Goal: Information Seeking & Learning: Learn about a topic

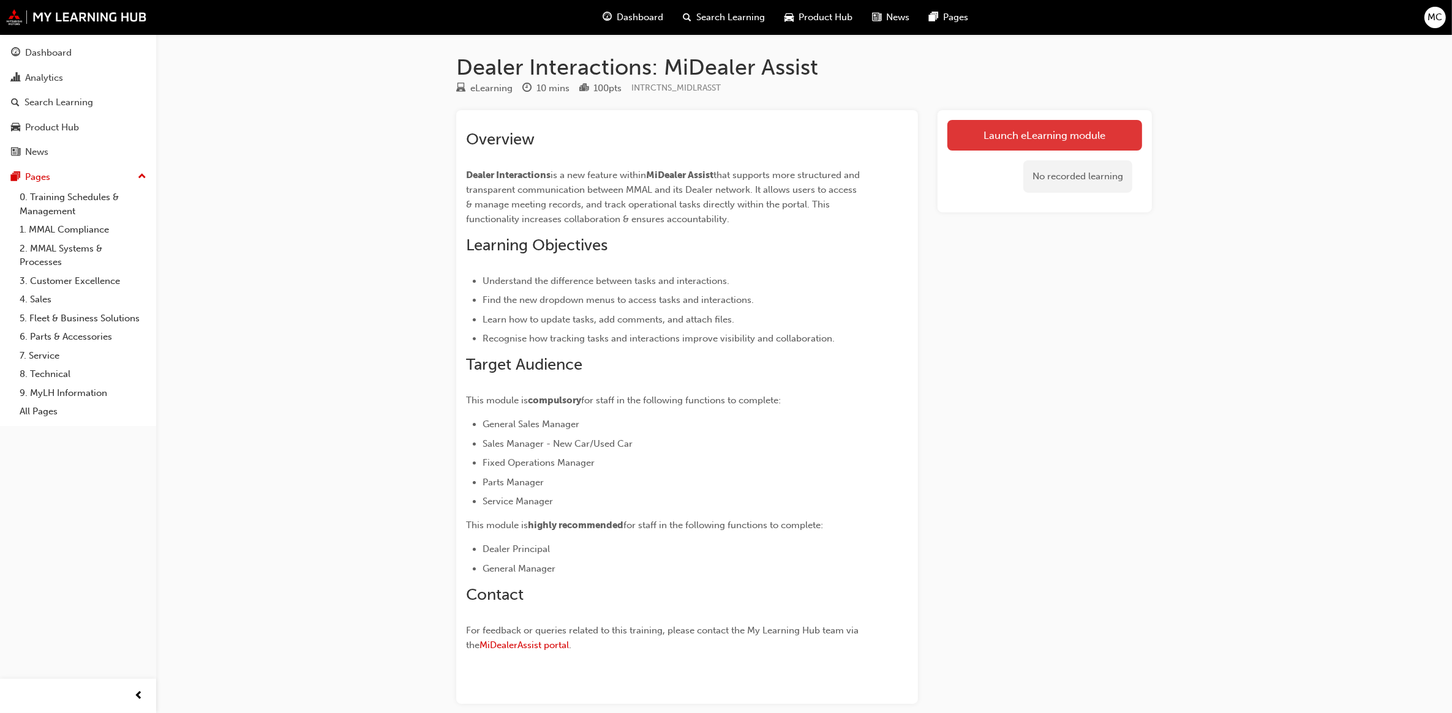
click at [1049, 129] on link "Launch eLearning module" at bounding box center [1044, 135] width 195 height 31
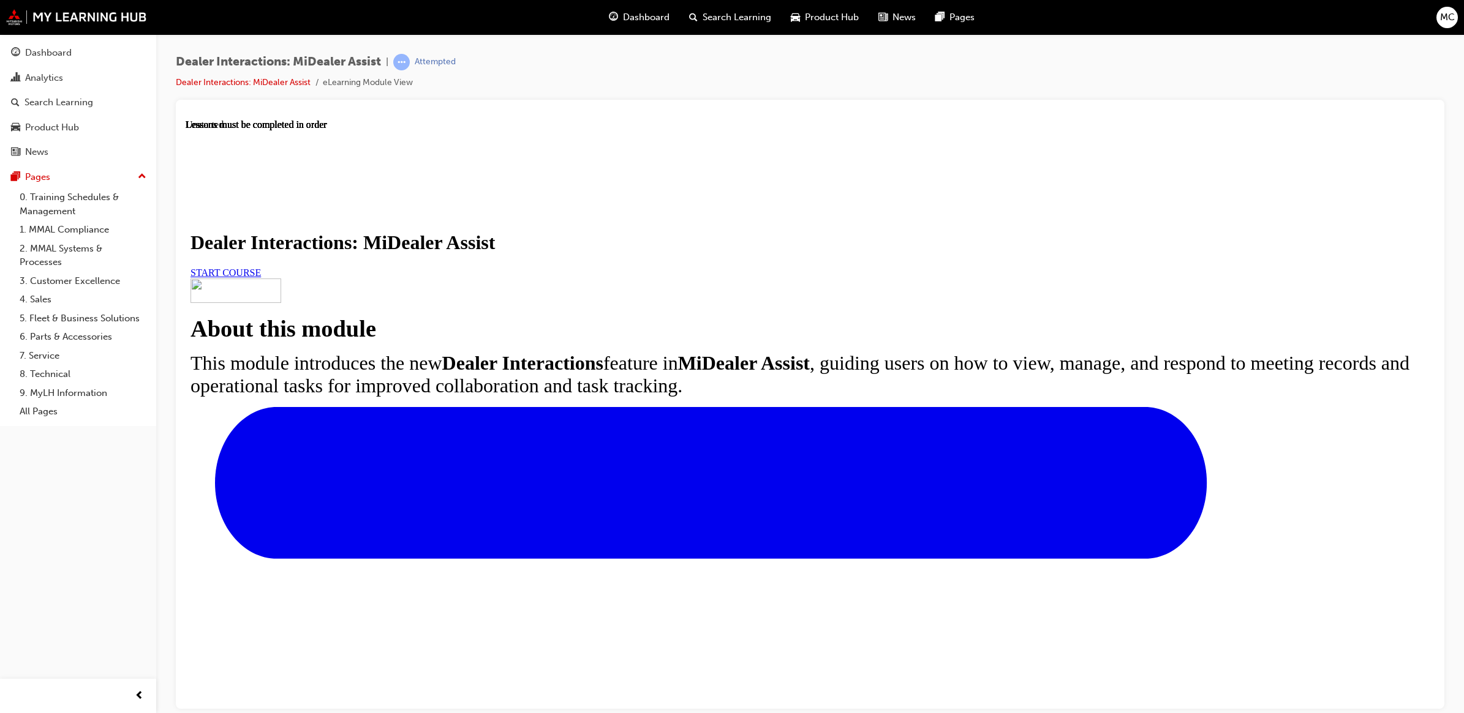
click at [261, 277] on link "START COURSE" at bounding box center [225, 272] width 70 height 10
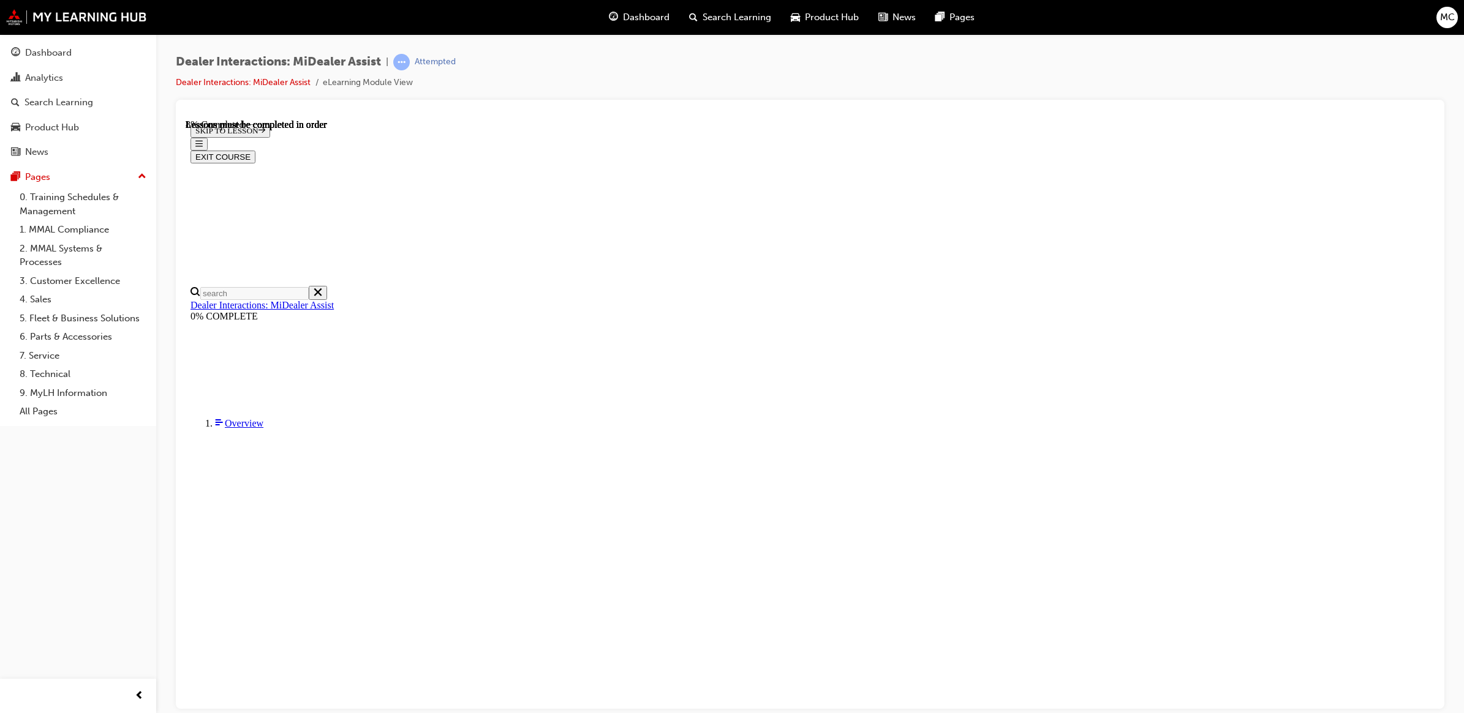
scroll to position [154, 0]
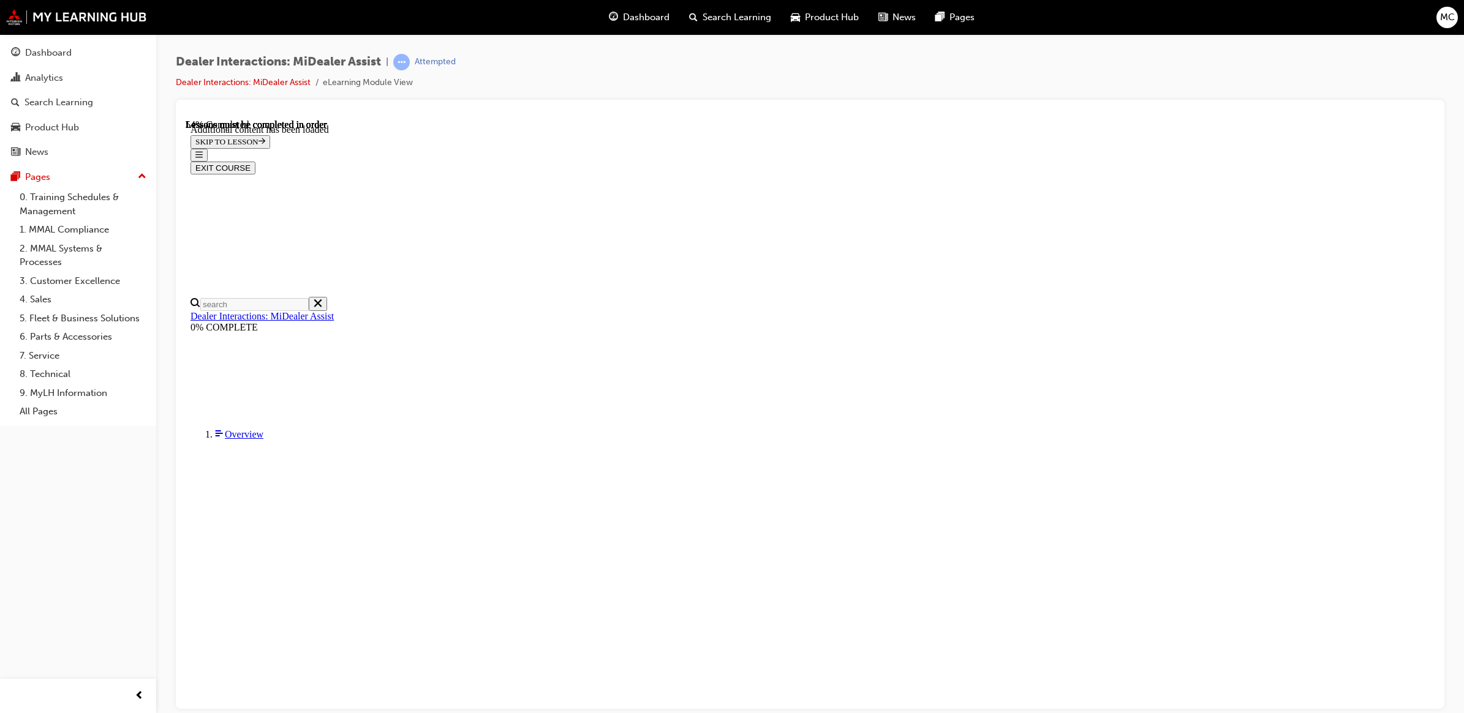
scroll to position [2232, 0]
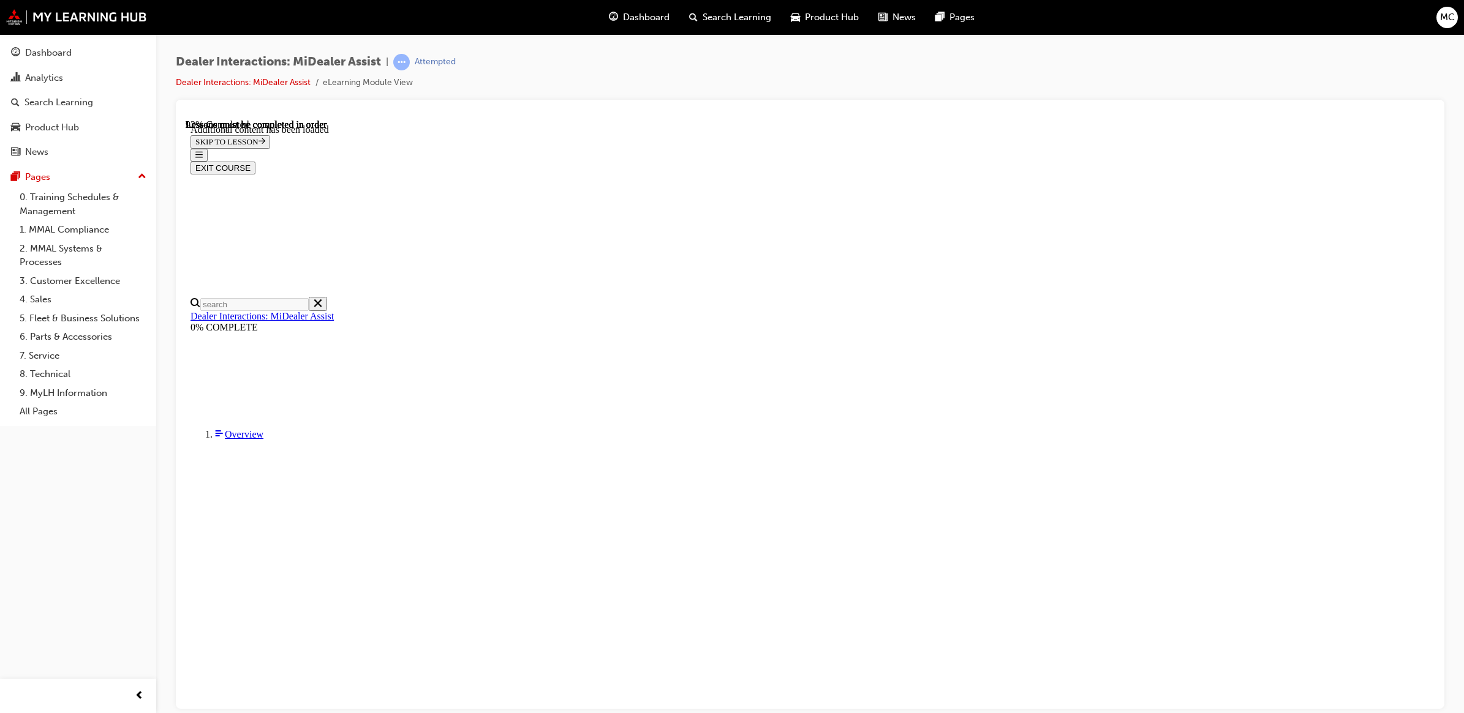
scroll to position [3452, 0]
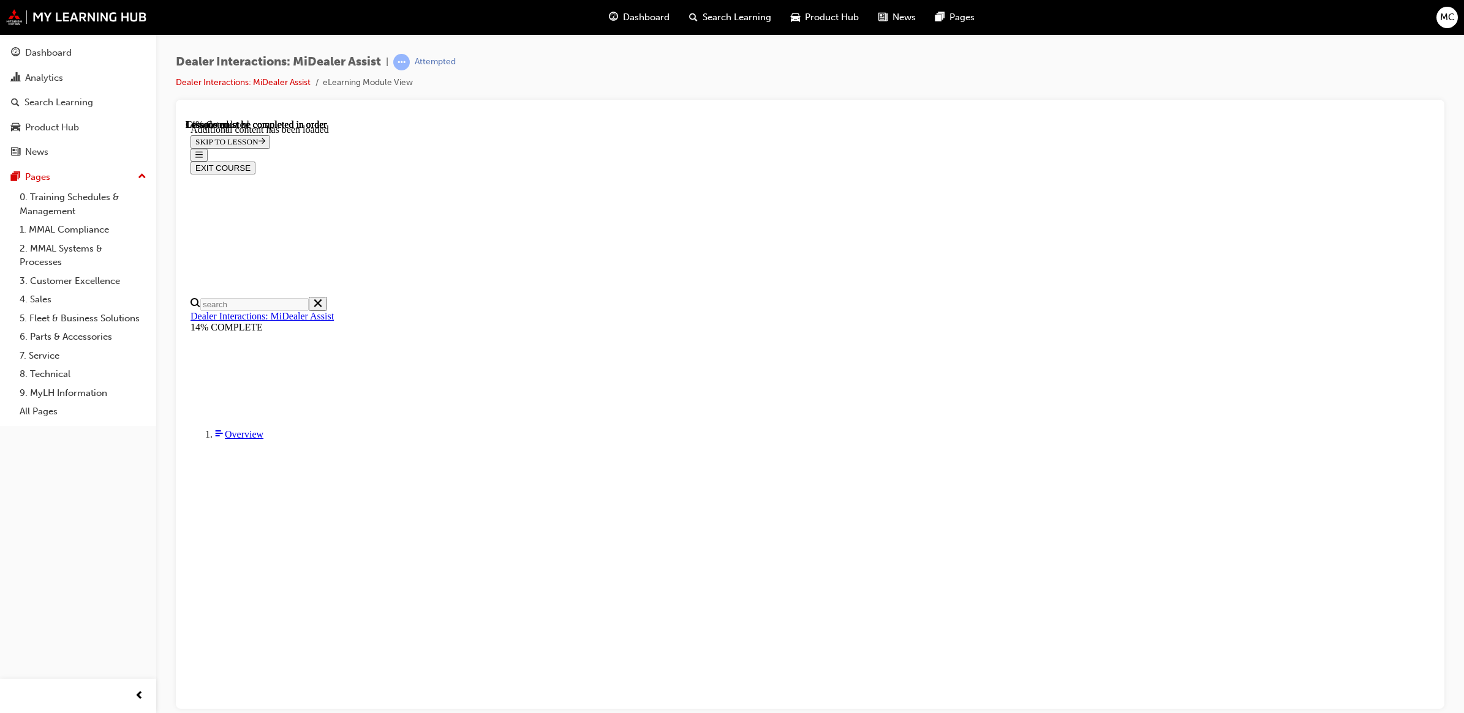
scroll to position [349, 0]
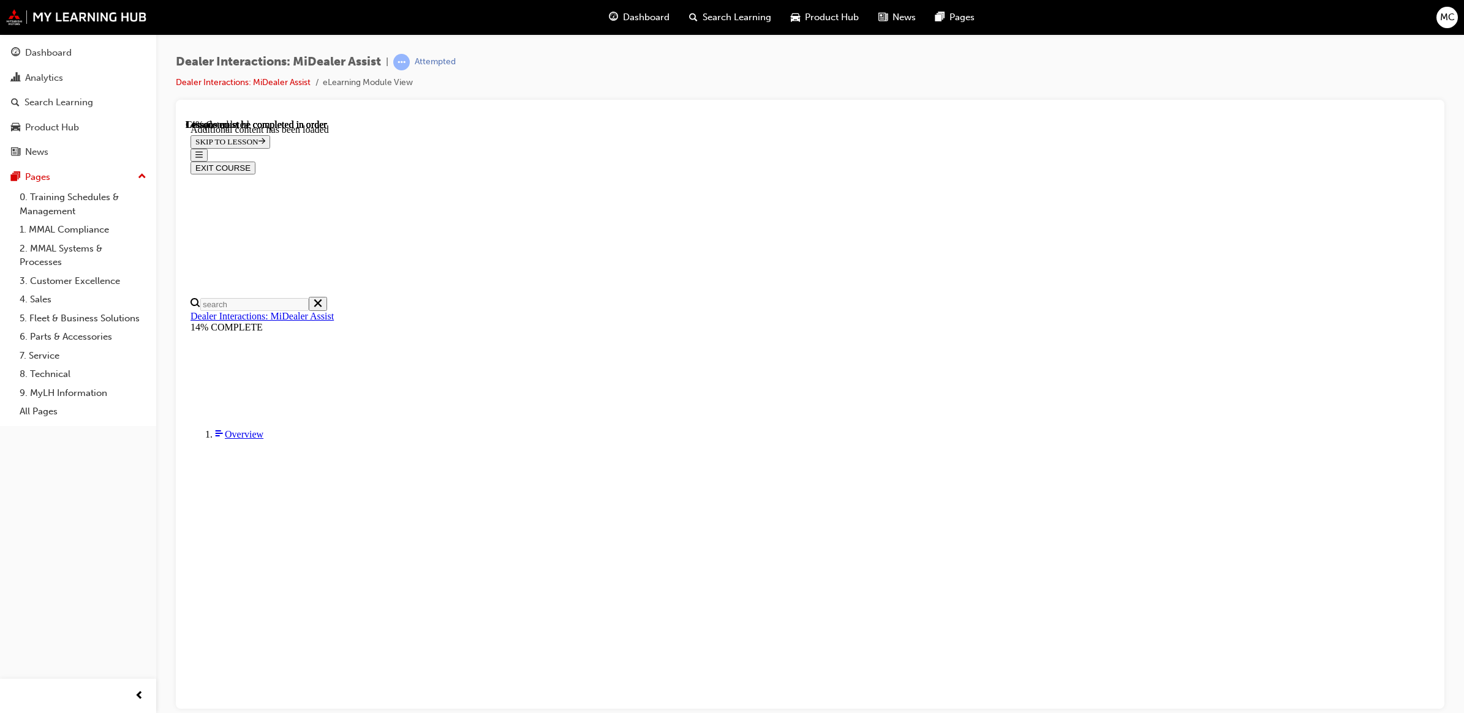
scroll to position [579, 0]
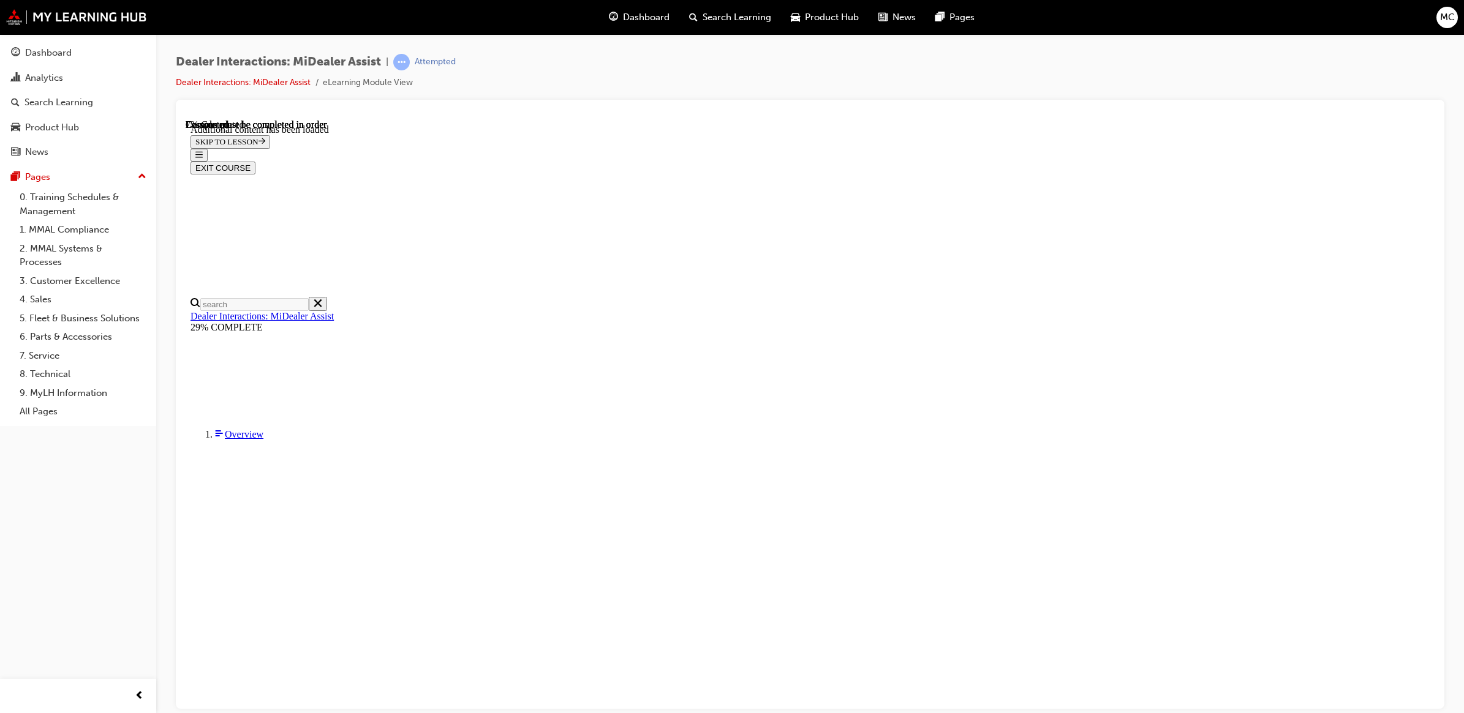
scroll to position [196, 0]
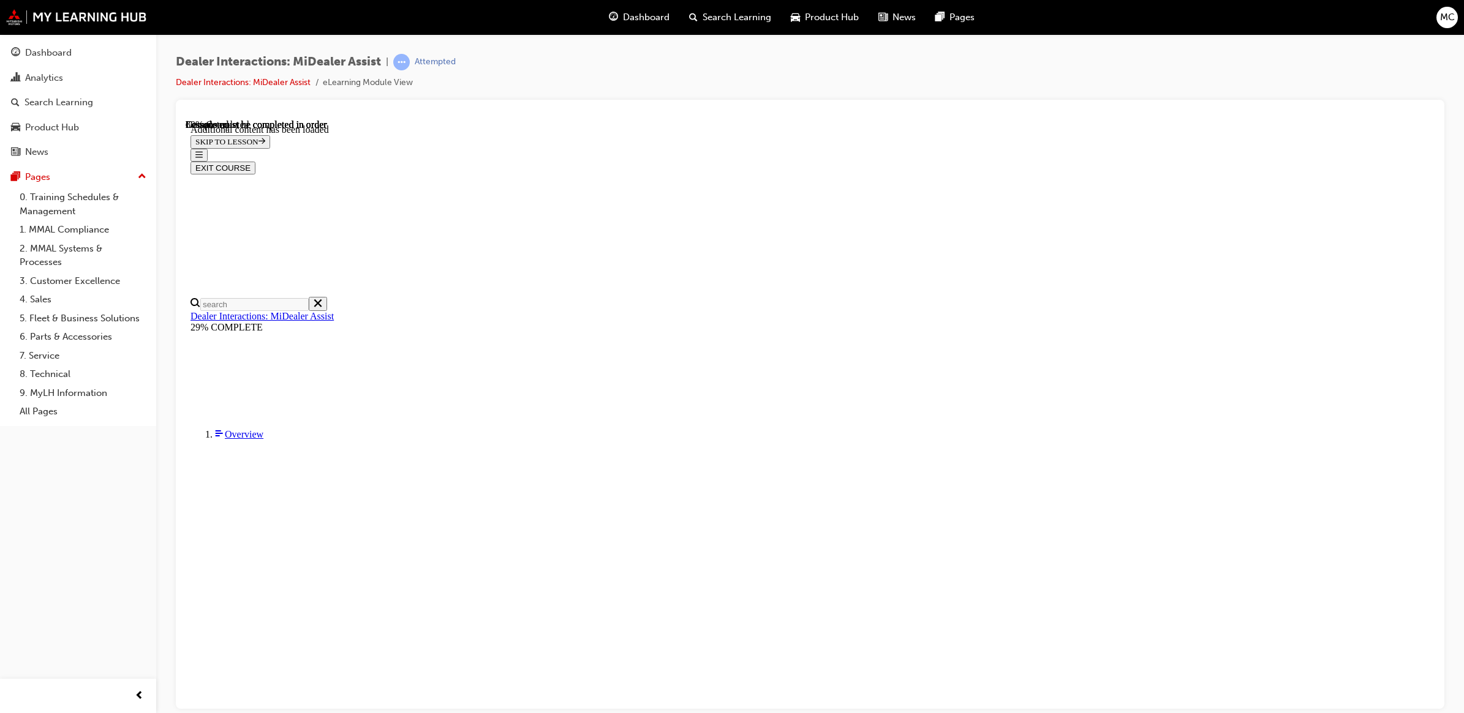
scroll to position [1793, 0]
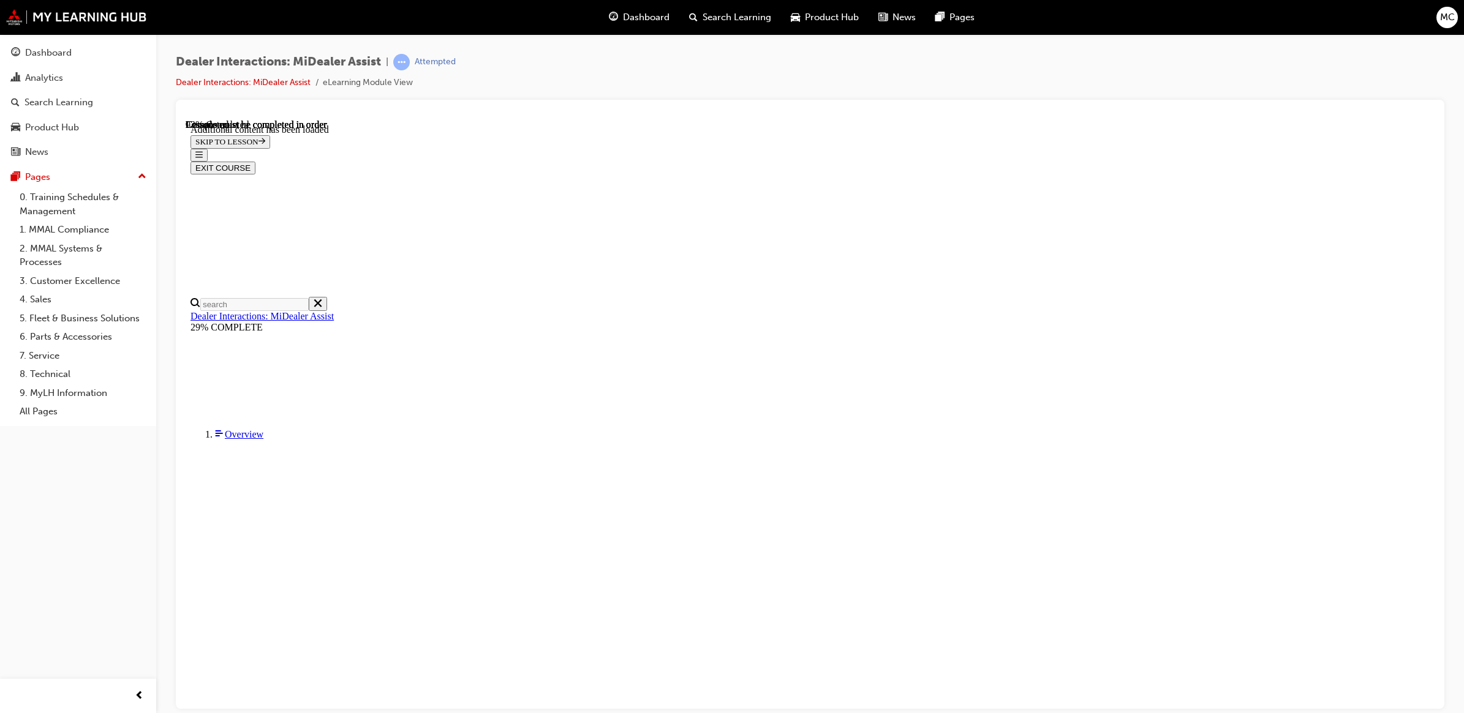
scroll to position [2658, 0]
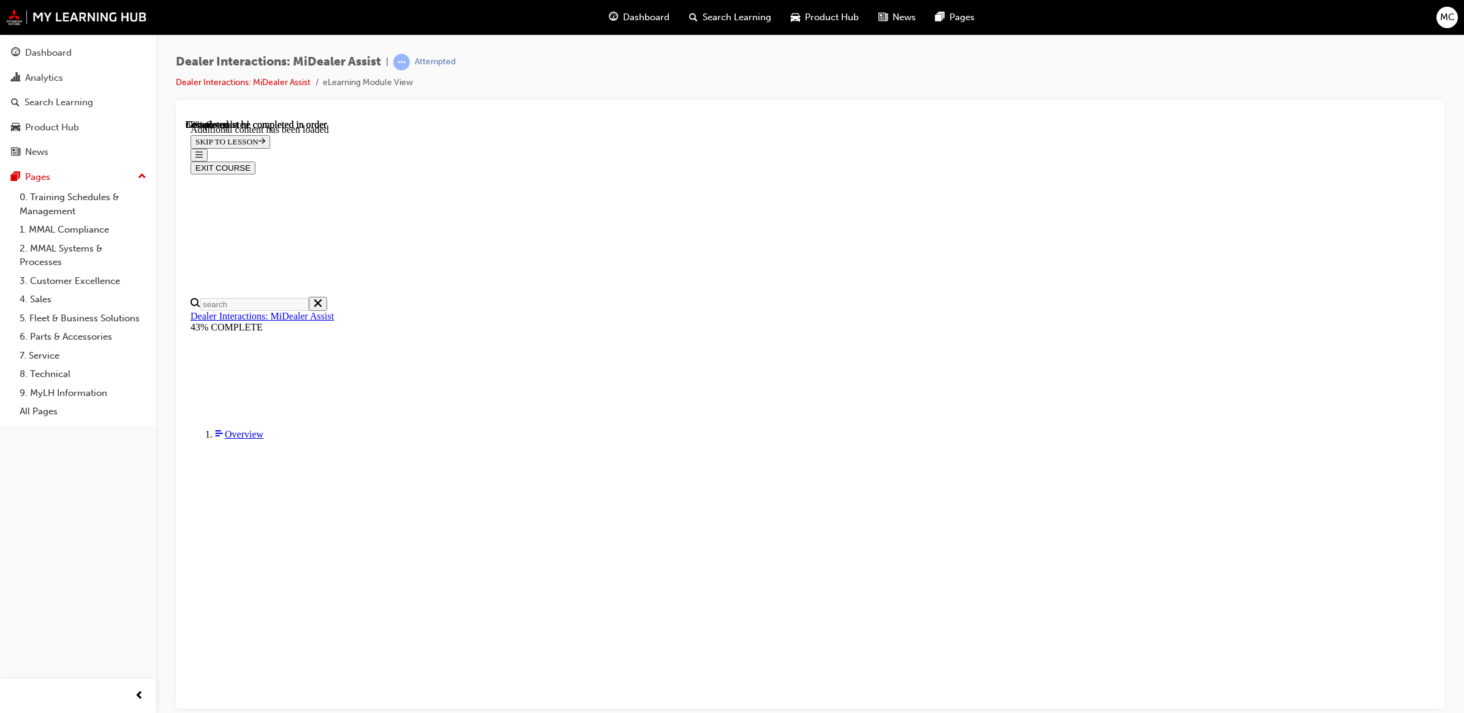
scroll to position [1706, 0]
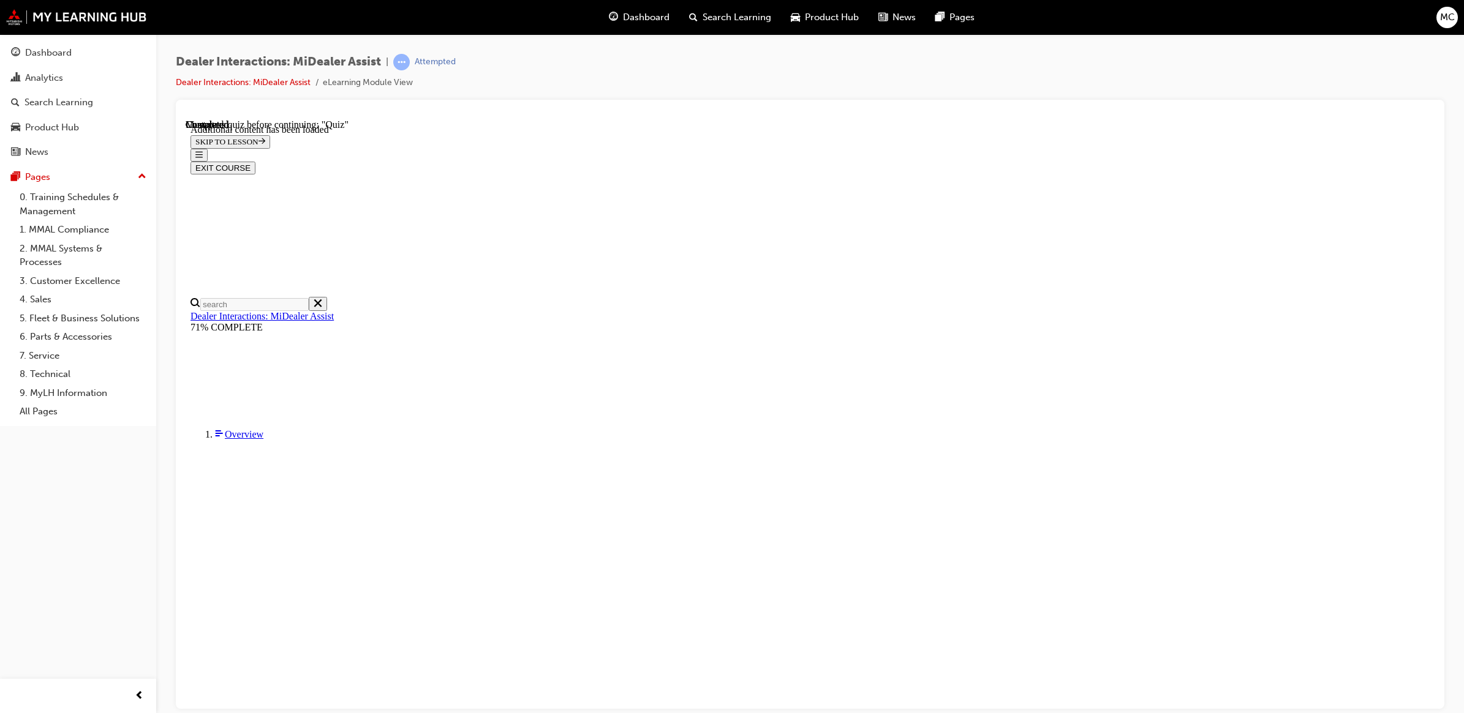
scroll to position [42, 0]
radio input "true"
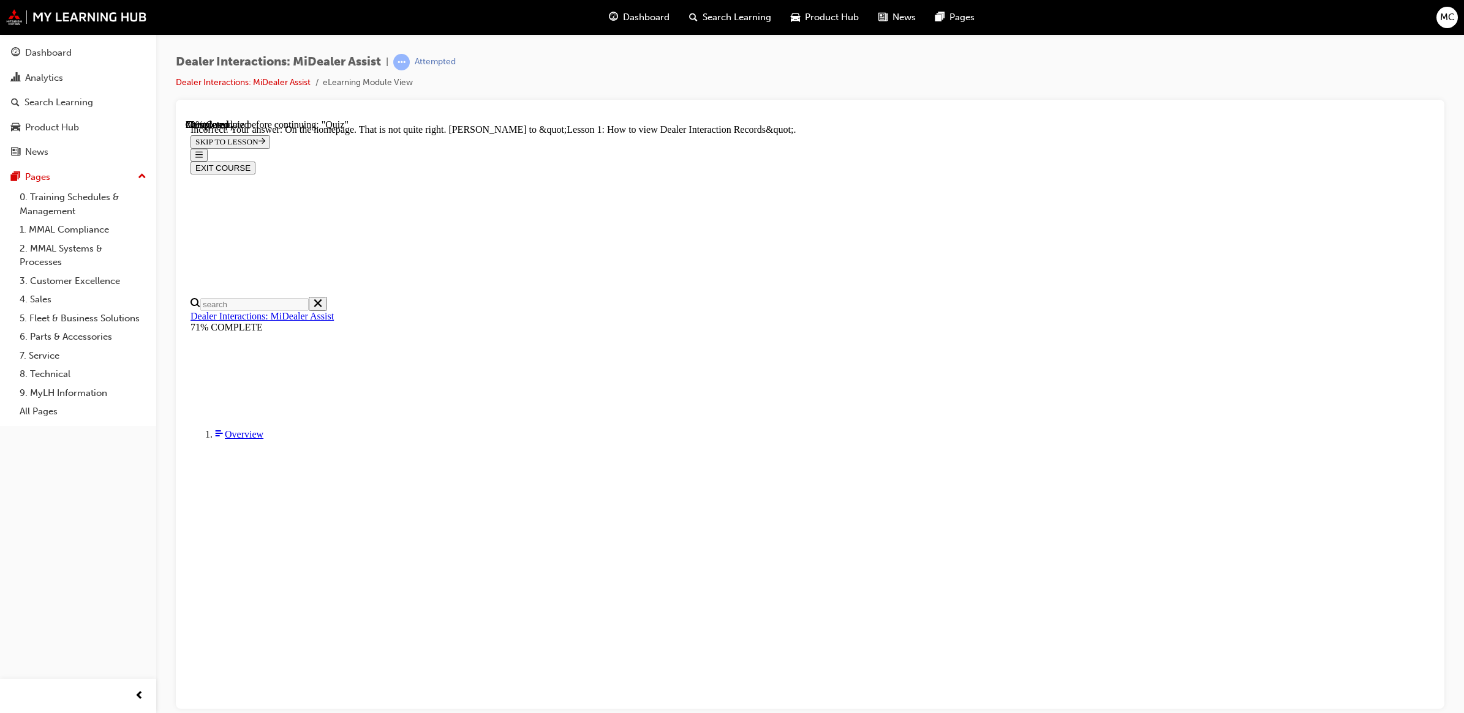
radio input "true"
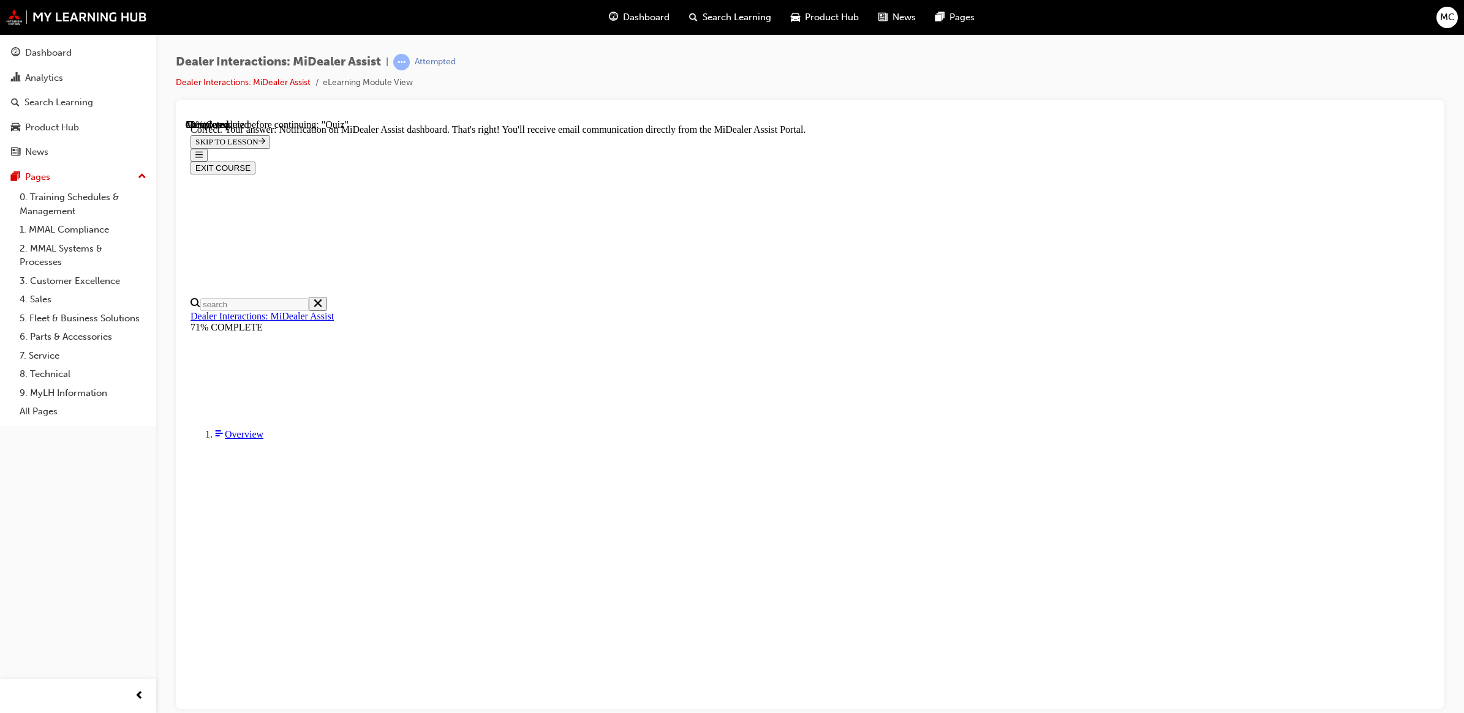
scroll to position [42, 0]
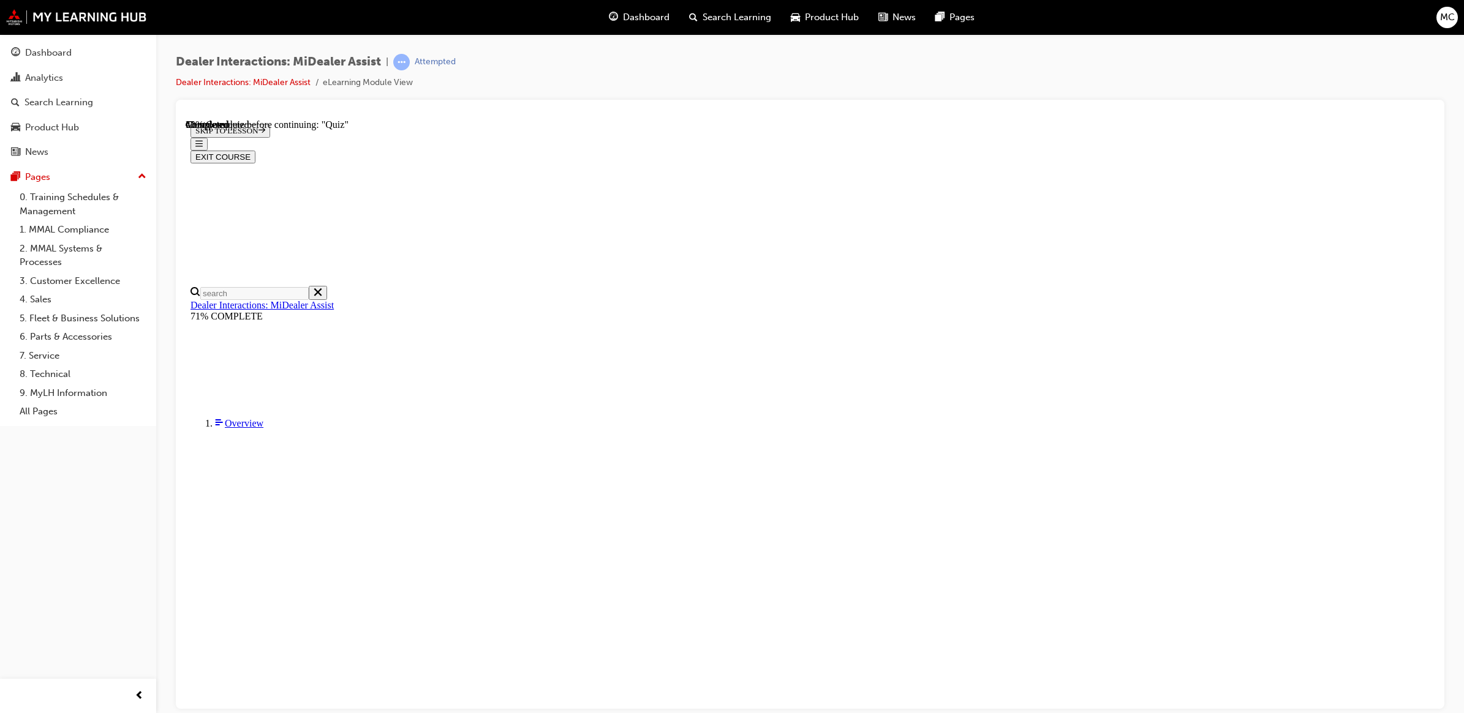
radio input "true"
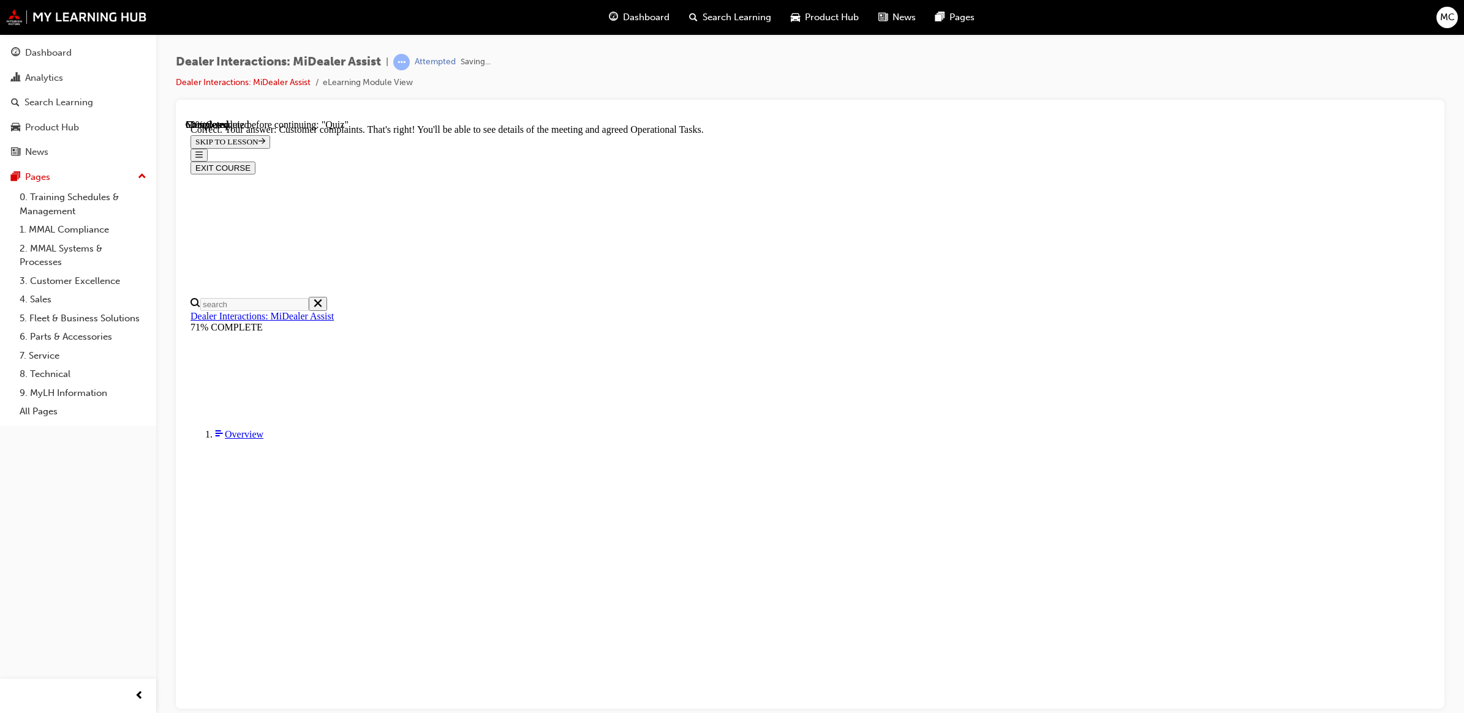
scroll to position [160, 0]
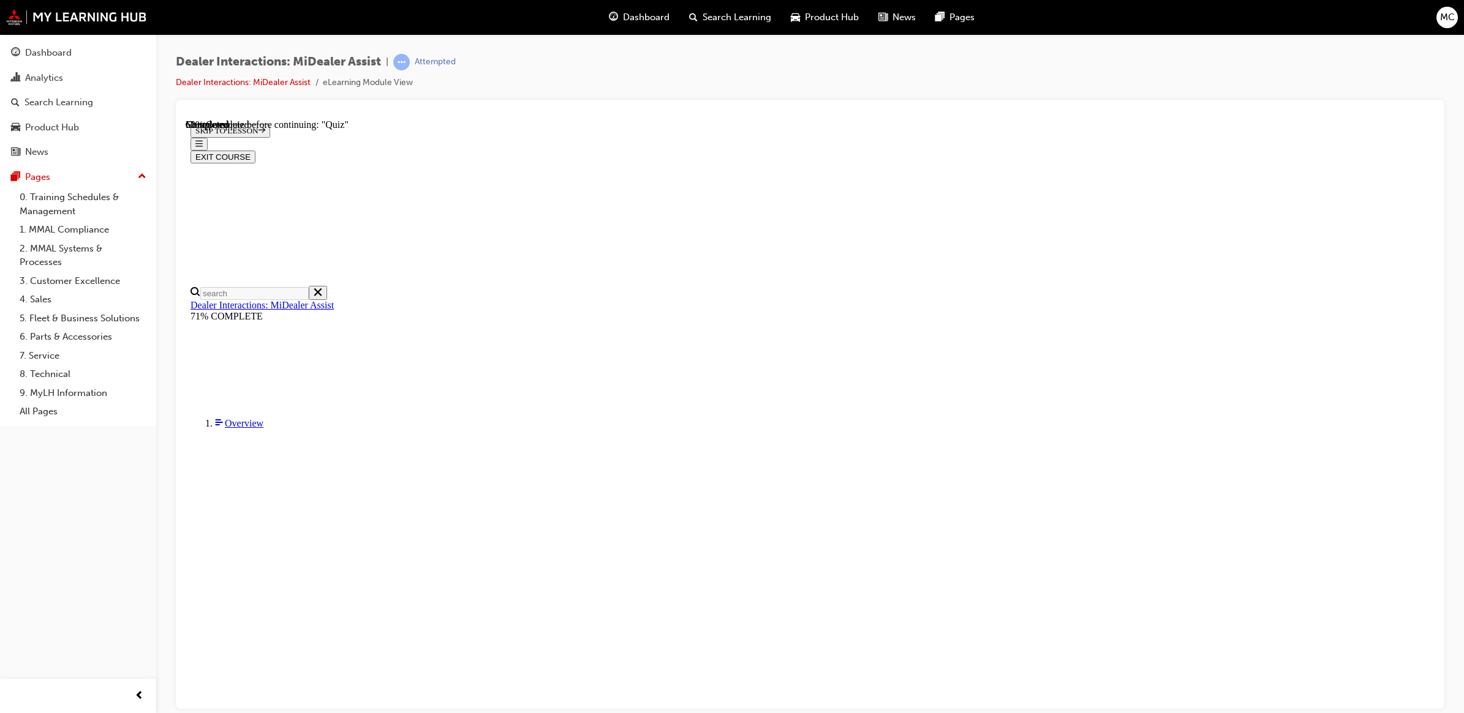
radio input "true"
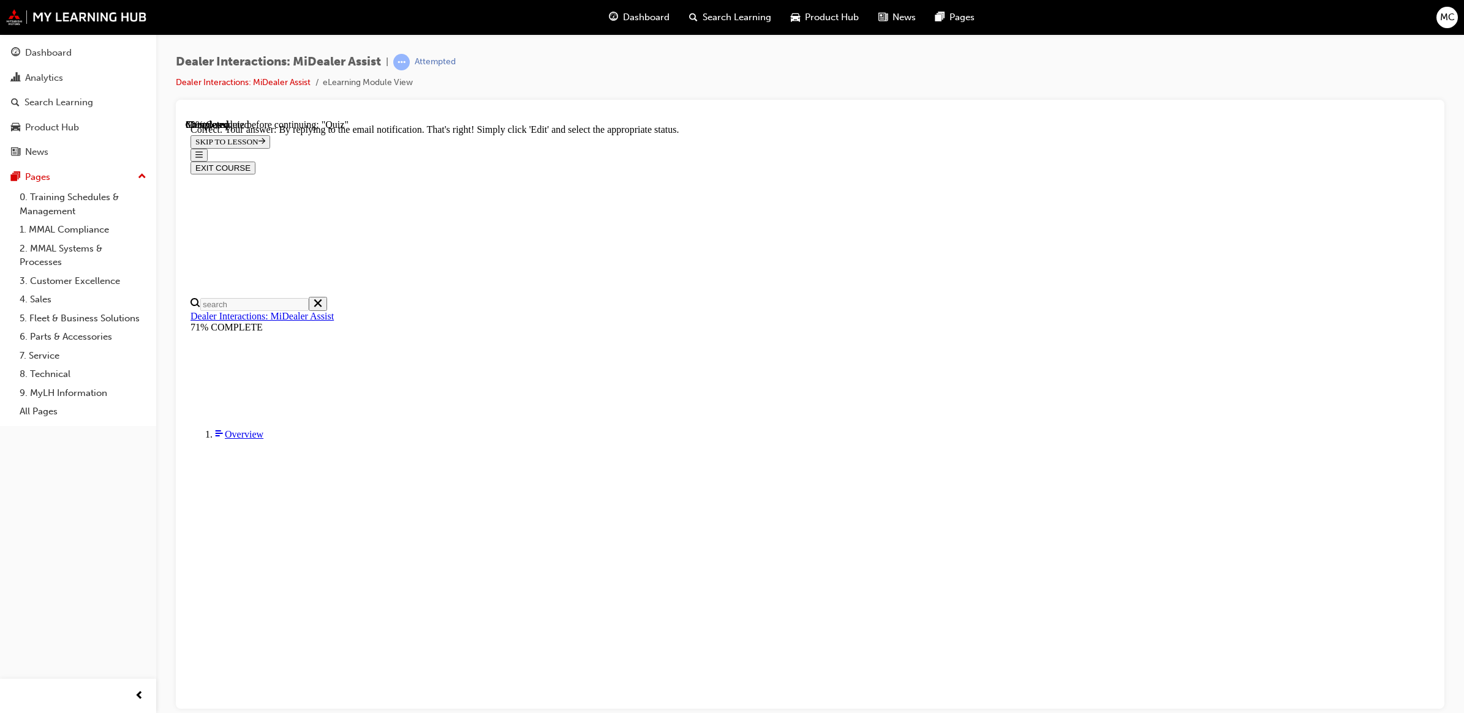
scroll to position [164, 0]
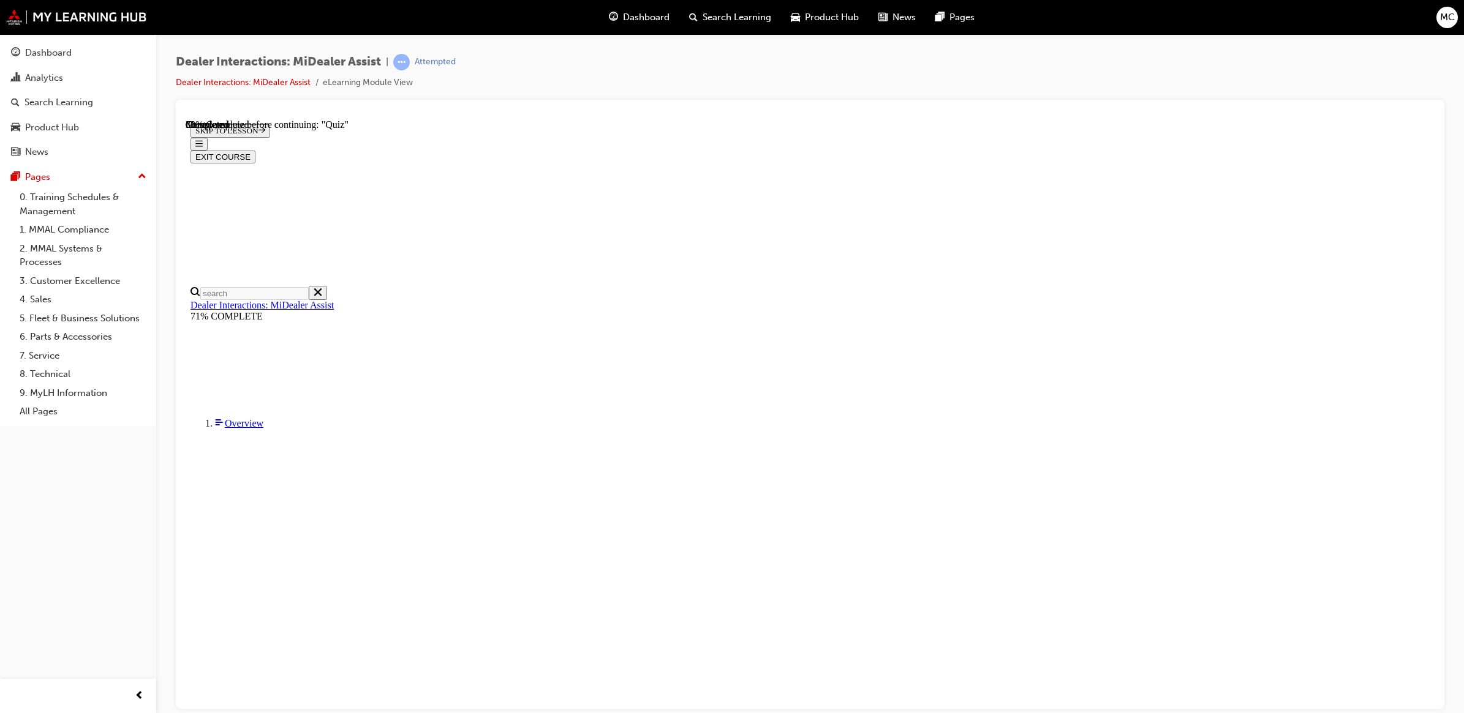
radio input "true"
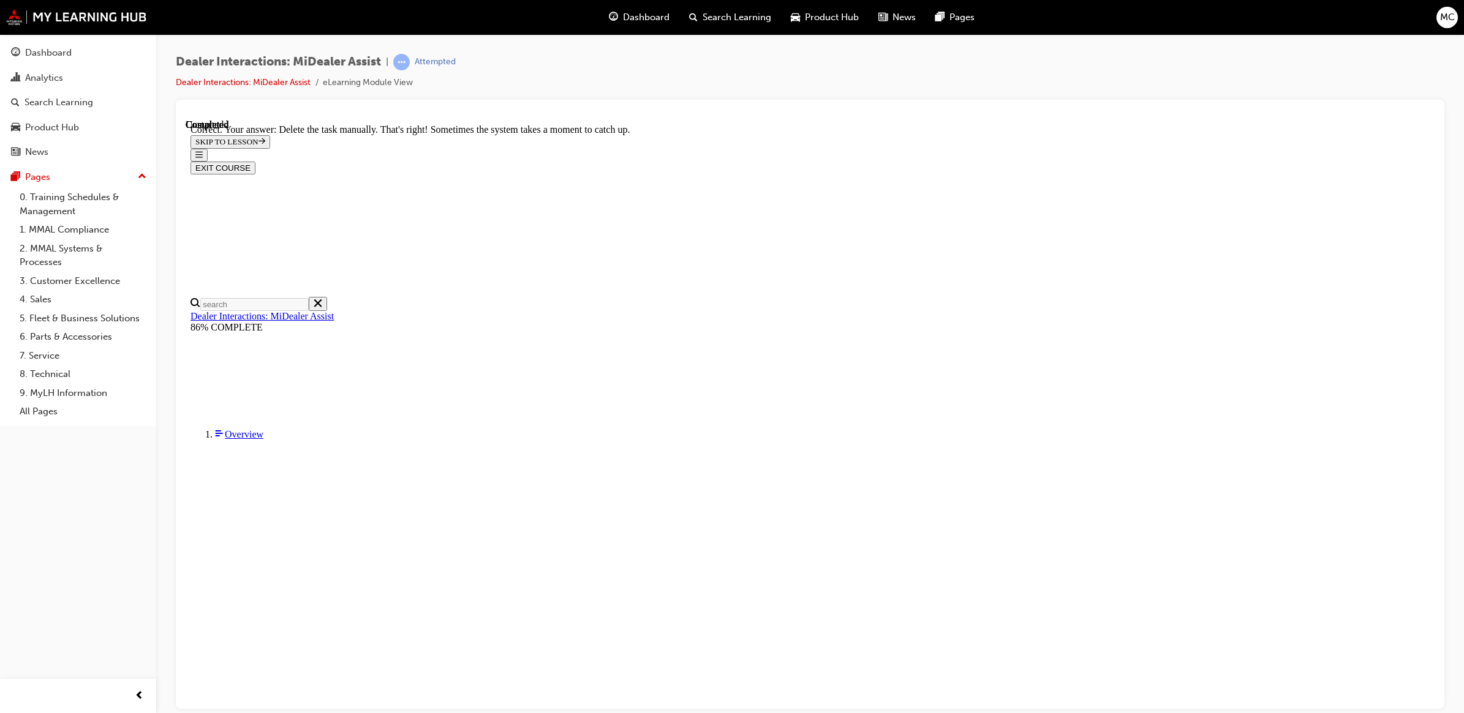
scroll to position [170, 0]
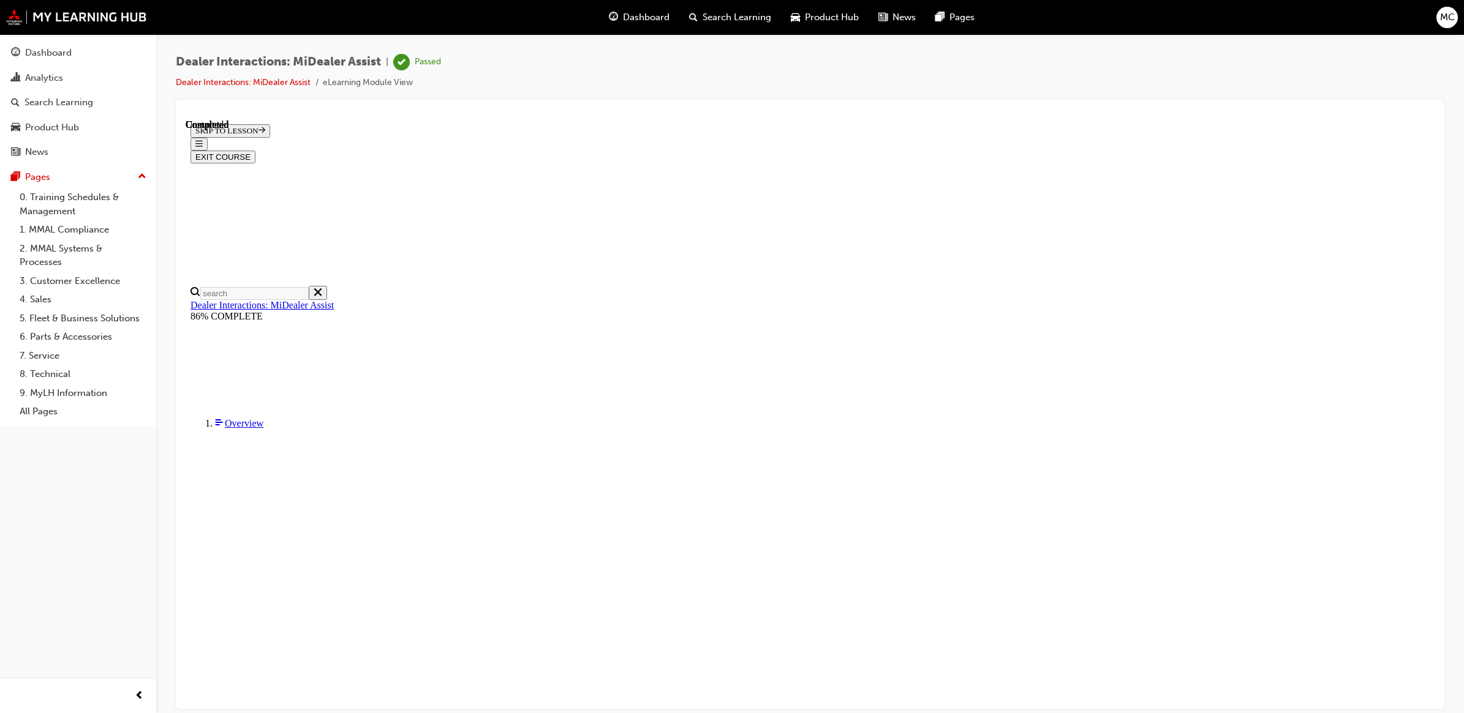
click at [255, 150] on button "EXIT COURSE" at bounding box center [222, 156] width 65 height 13
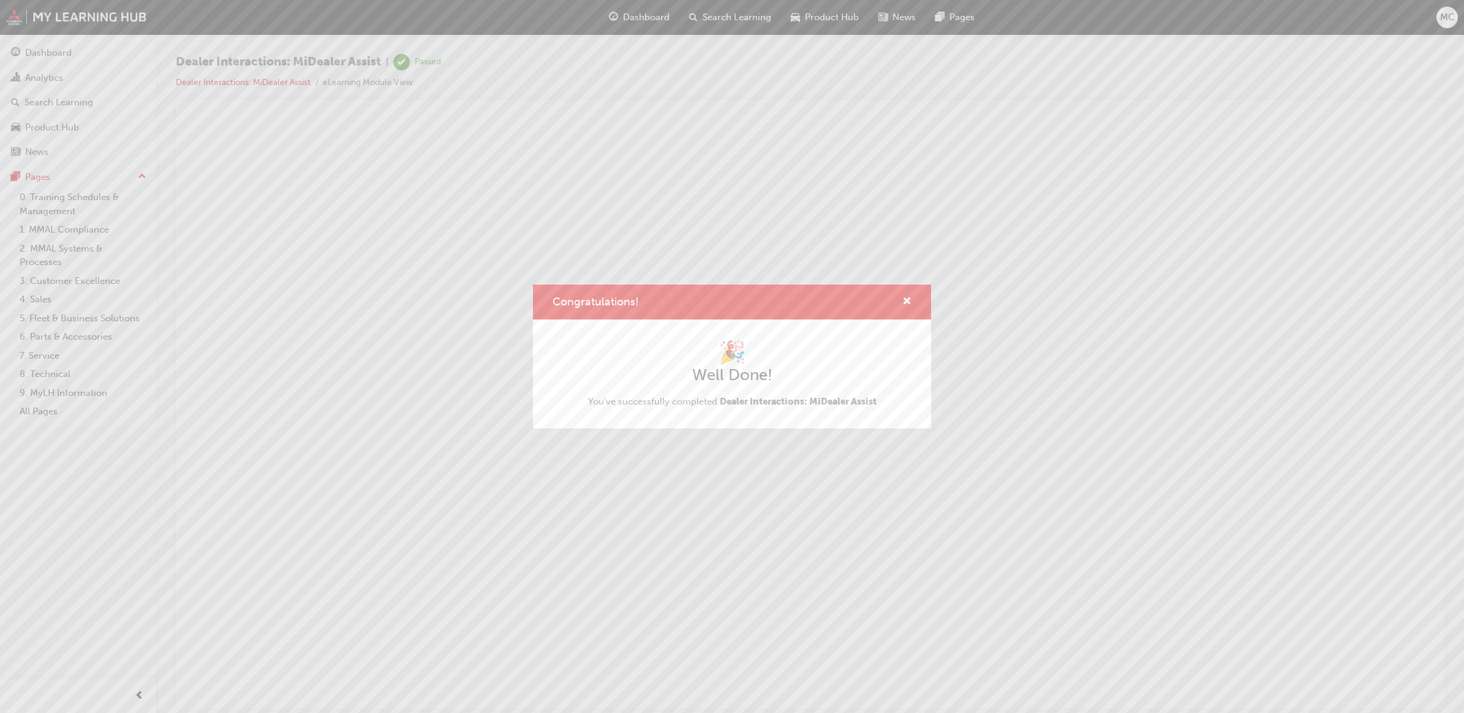
scroll to position [0, 0]
click at [910, 298] on span "cross-icon" at bounding box center [906, 302] width 9 height 11
